Goal: Task Accomplishment & Management: Manage account settings

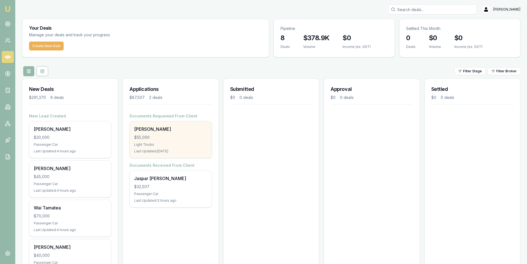
scroll to position [119, 0]
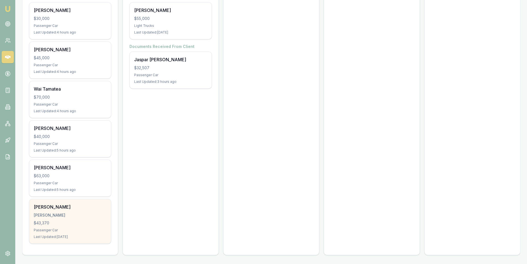
click at [80, 218] on div "Kaleb Cockburn COCKBURN, KALEB JOZEF $43,370 Passenger Car Last Updated: 2 days…" at bounding box center [70, 221] width 82 height 44
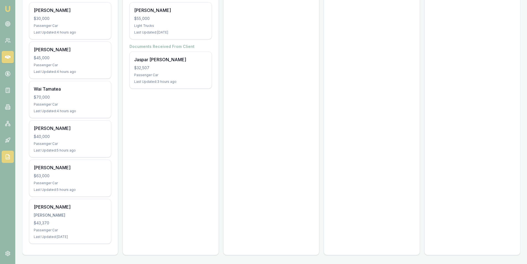
click at [8, 157] on icon at bounding box center [8, 157] width 6 height 6
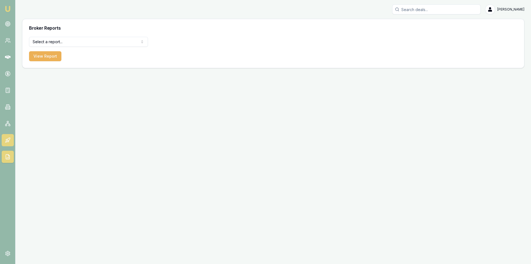
click at [6, 141] on icon at bounding box center [8, 140] width 6 height 6
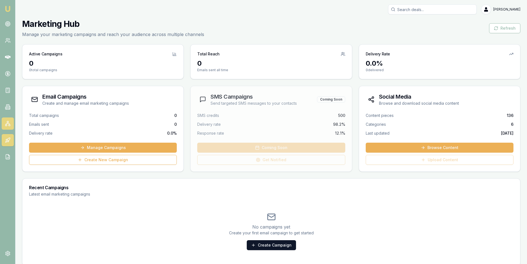
click at [6, 126] on rect at bounding box center [5, 124] width 1 height 1
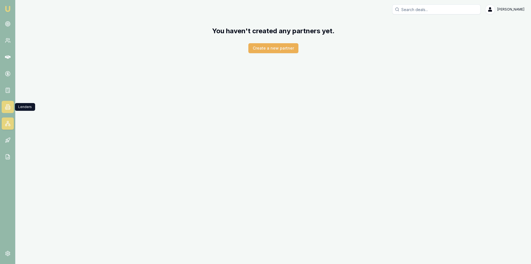
click at [7, 106] on icon at bounding box center [8, 107] width 6 height 6
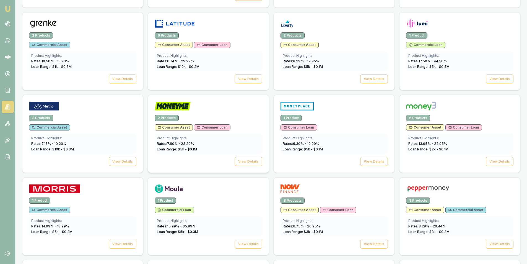
scroll to position [608, 0]
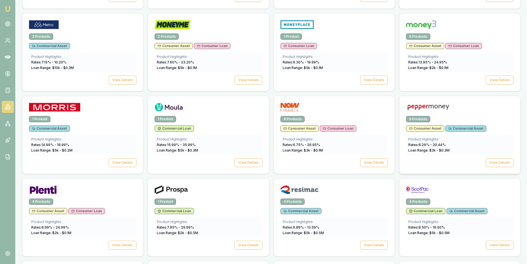
click at [468, 106] on div at bounding box center [459, 108] width 107 height 11
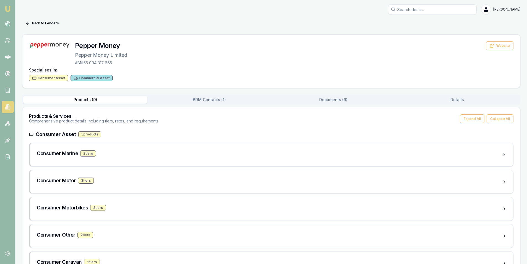
click at [241, 102] on button "BDM Contacts ( 1 )" at bounding box center [209, 100] width 124 height 8
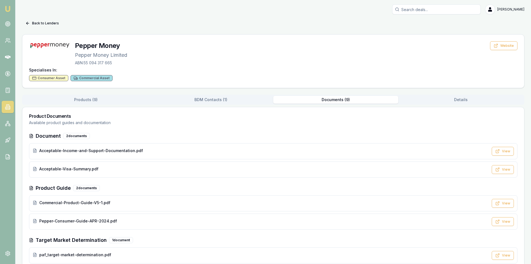
click at [342, 100] on button "Documents ( 9 )" at bounding box center [335, 100] width 125 height 8
click at [196, 101] on button "BDM Contacts ( 1 )" at bounding box center [209, 100] width 124 height 8
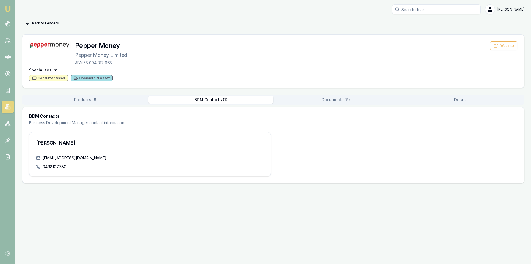
click at [104, 101] on button "Products ( 9 )" at bounding box center [85, 100] width 125 height 8
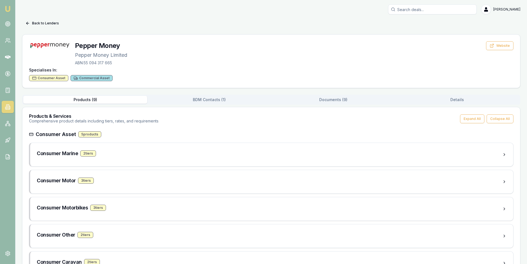
click at [70, 136] on h3 "Consumer Asset" at bounding box center [56, 134] width 40 height 8
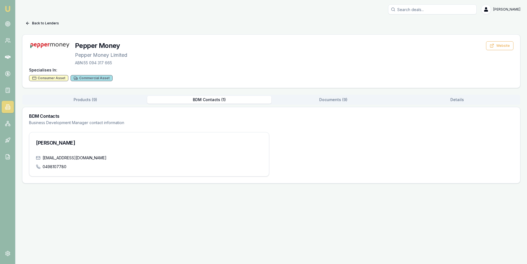
click at [211, 98] on button "BDM Contacts ( 1 )" at bounding box center [209, 100] width 124 height 8
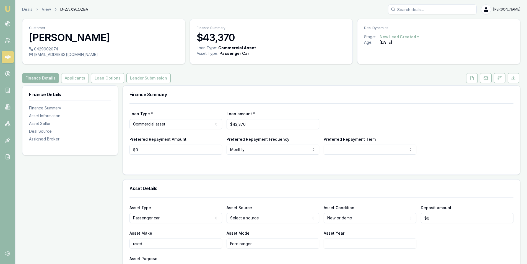
click at [411, 36] on html "Emu Broker Deals View D-ZAIX9LOZBV [PERSON_NAME] Toggle Menu Customer [PERSON_N…" at bounding box center [263, 132] width 527 height 264
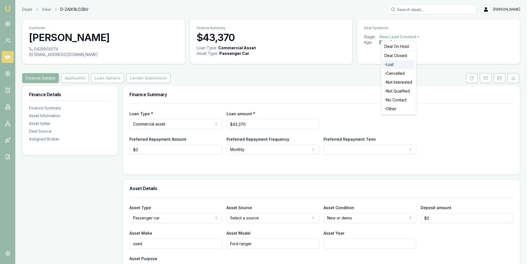
click at [402, 67] on div "- Lost" at bounding box center [398, 64] width 33 height 9
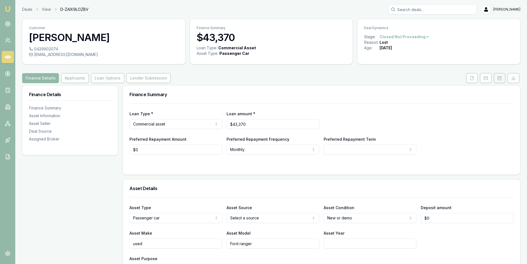
drag, startPoint x: 501, startPoint y: 77, endPoint x: 497, endPoint y: 77, distance: 3.7
click at [500, 77] on icon at bounding box center [499, 78] width 4 height 4
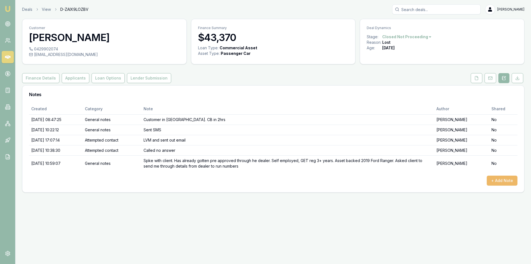
click at [512, 182] on button "+ Add Note" at bounding box center [502, 180] width 31 height 10
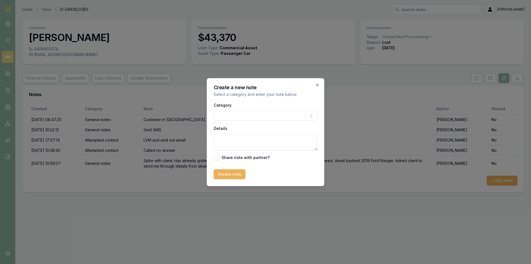
drag, startPoint x: 251, startPoint y: 109, endPoint x: 248, endPoint y: 114, distance: 6.1
click at [251, 110] on div "Category General notes Attempted contact Follow up reminder Initial discussion …" at bounding box center [266, 110] width 104 height 19
click at [247, 116] on body "Emu Broker Deals View D-ZAIX9LOZBV Peter Sarris Toggle Menu Customer Kaleb Cock…" at bounding box center [265, 132] width 531 height 264
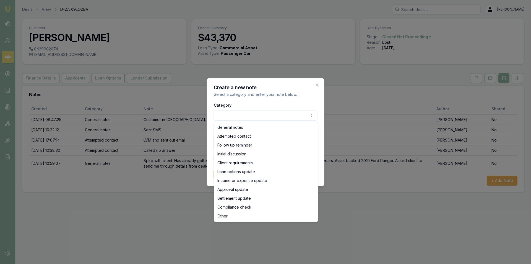
drag, startPoint x: 248, startPoint y: 127, endPoint x: 249, endPoint y: 130, distance: 3.2
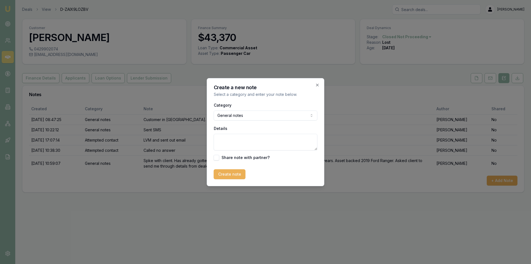
click at [253, 138] on textarea "Details" at bounding box center [266, 142] width 104 height 17
type textarea "Ended up going with the dealer"
click at [227, 171] on button "Create note" at bounding box center [230, 174] width 32 height 10
